Goal: Task Accomplishment & Management: Use online tool/utility

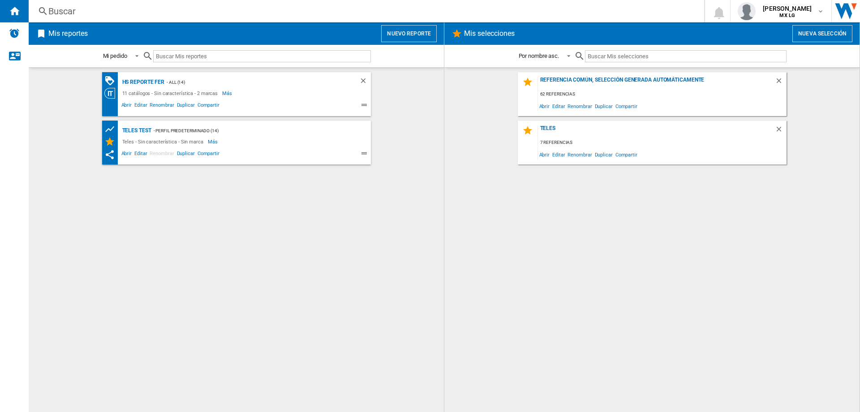
click at [410, 34] on button "Nuevo reporte" at bounding box center [409, 33] width 56 height 17
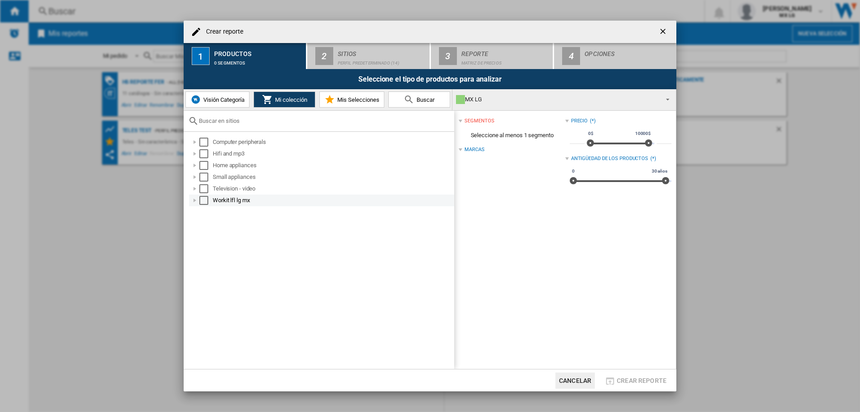
click at [203, 199] on div "Select" at bounding box center [203, 200] width 9 height 9
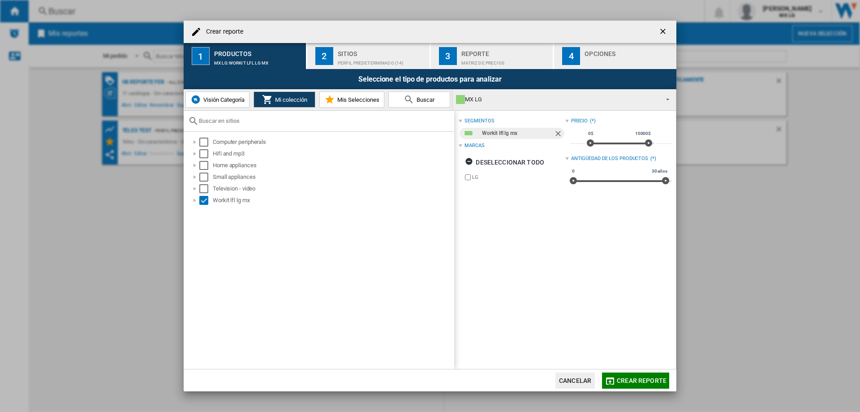
click at [501, 134] on div "Workit lfl lg mx" at bounding box center [517, 133] width 71 height 11
click at [393, 52] on div "Sitios" at bounding box center [382, 51] width 88 height 9
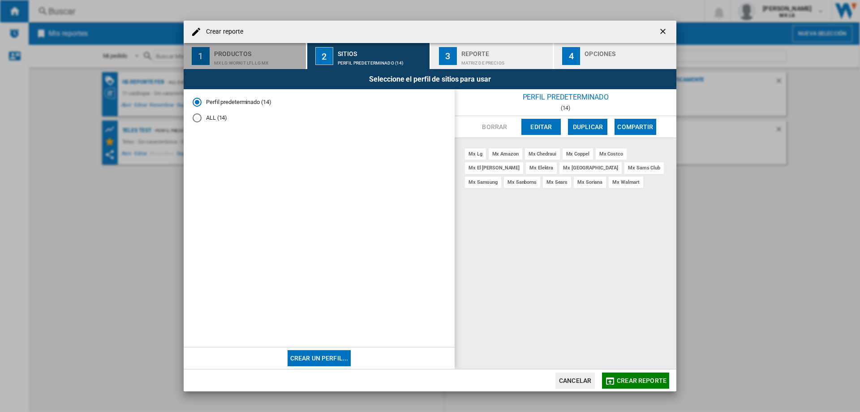
click at [273, 61] on div "MX LG:Workit lfl lg mx" at bounding box center [258, 60] width 88 height 9
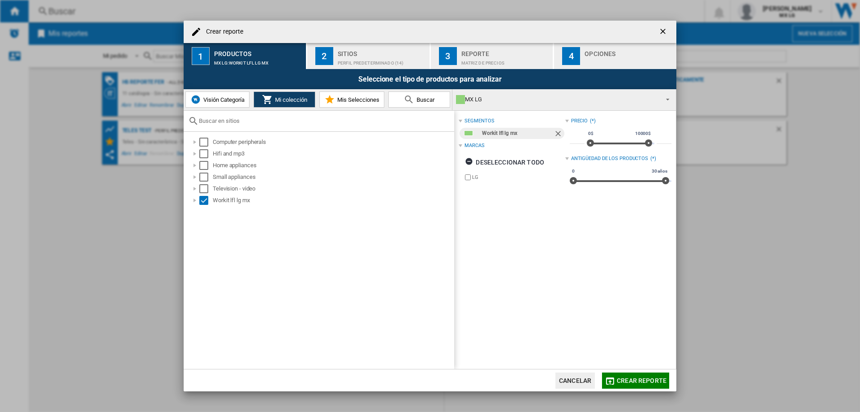
click at [492, 93] on md-select-value "MX LG" at bounding box center [563, 99] width 223 height 21
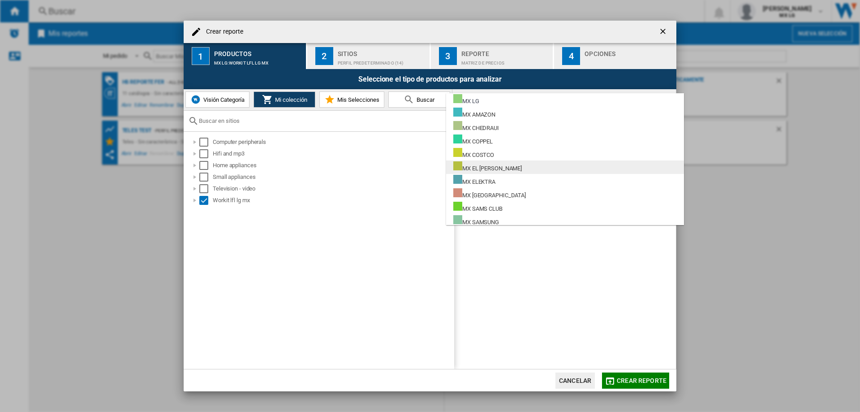
click at [484, 162] on div "MX EL [PERSON_NAME]" at bounding box center [487, 166] width 69 height 11
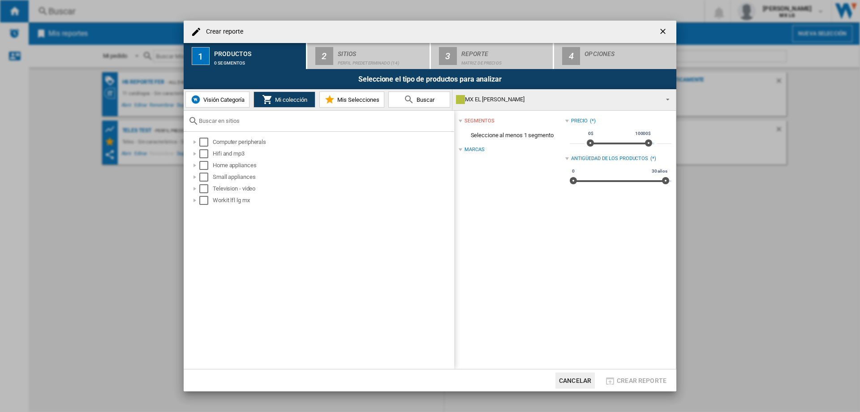
click at [461, 150] on div at bounding box center [461, 150] width 4 height 4
click at [203, 200] on div "Select" at bounding box center [203, 200] width 9 height 9
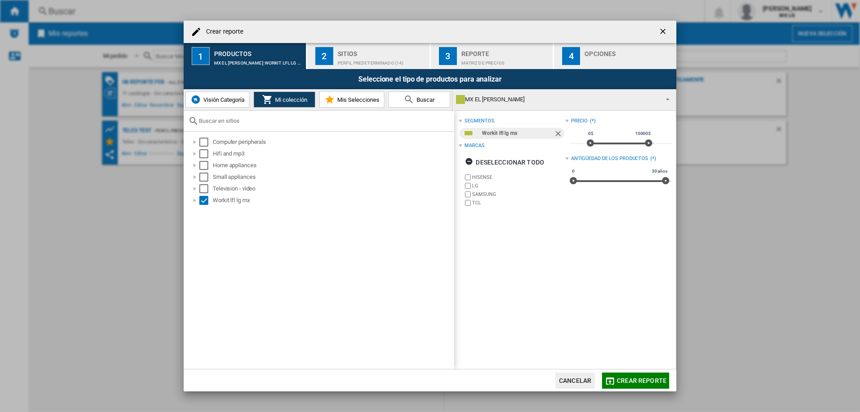
click at [660, 99] on span at bounding box center [665, 98] width 11 height 13
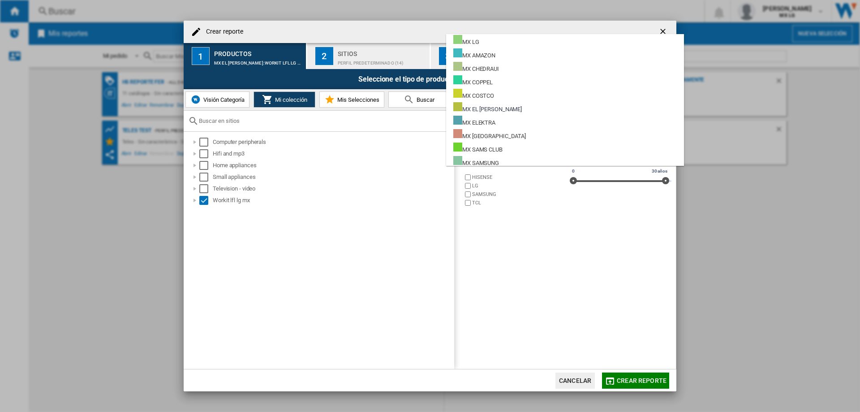
click at [397, 279] on md-backdrop at bounding box center [430, 206] width 860 height 412
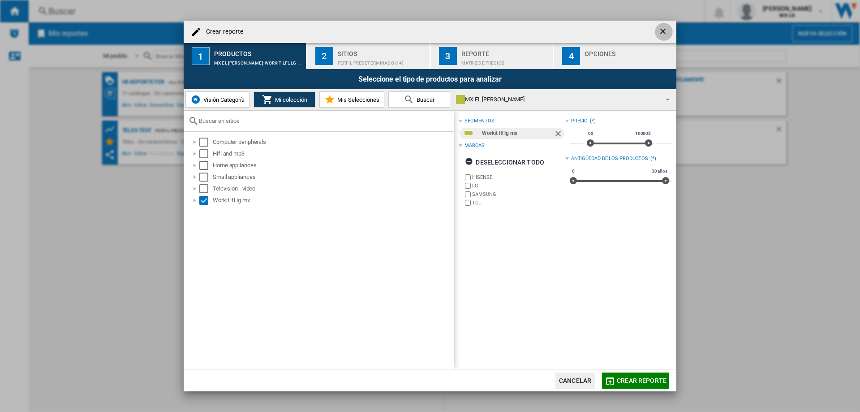
click at [662, 31] on ng-md-icon "getI18NText('BUTTONS.CLOSE_DIALOG')" at bounding box center [663, 32] width 11 height 11
